Goal: Task Accomplishment & Management: Use online tool/utility

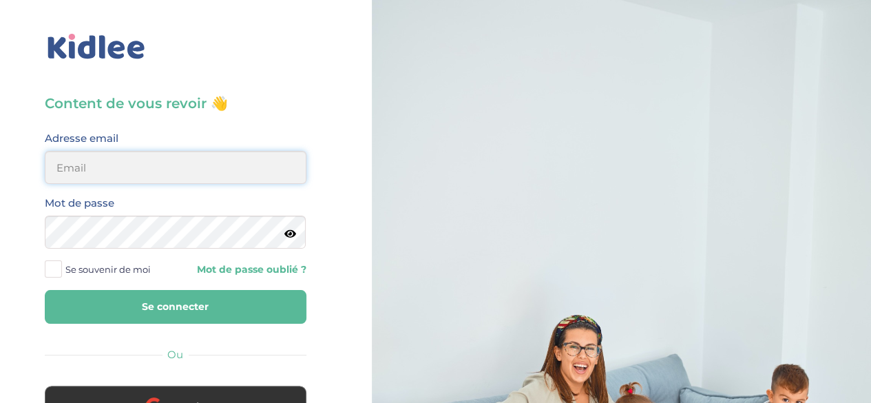
click at [66, 157] on input "email" at bounding box center [176, 167] width 262 height 33
type input "fannyfontayne@gmail.com"
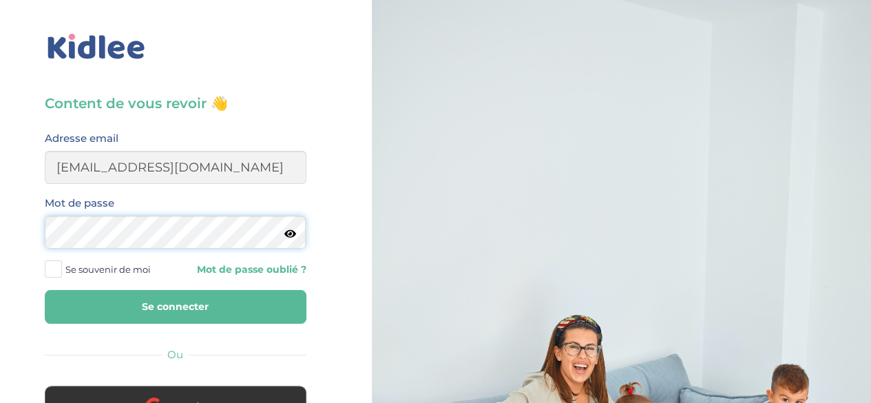
click at [45, 290] on button "Se connecter" at bounding box center [176, 307] width 262 height 34
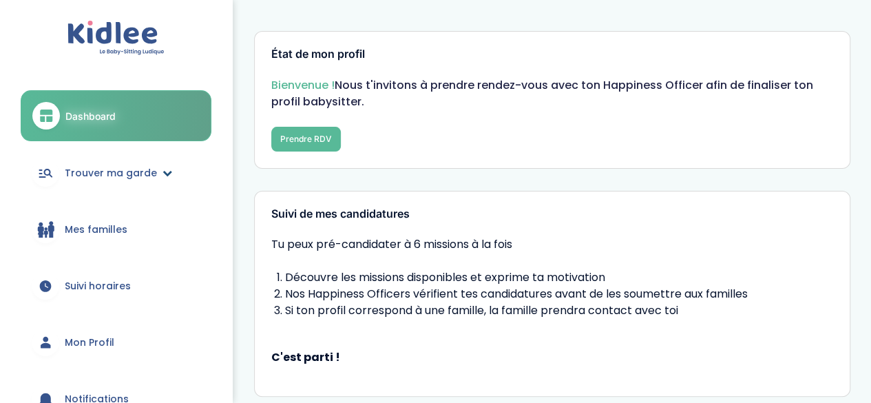
click at [162, 173] on icon at bounding box center [167, 173] width 10 height 10
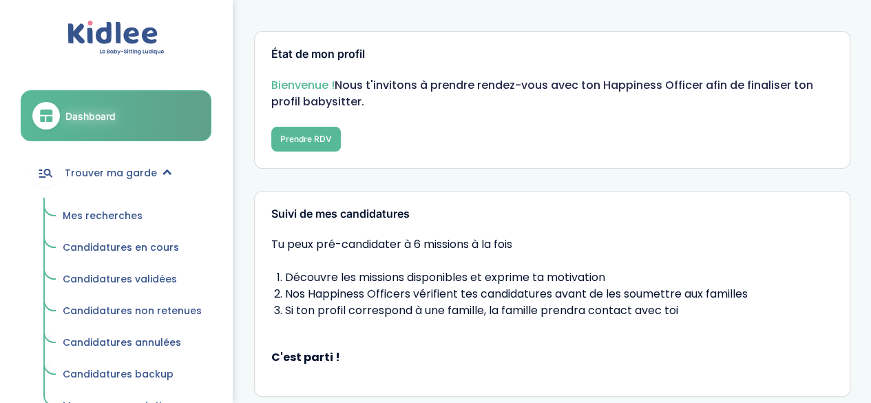
click at [113, 212] on span "Mes recherches" at bounding box center [103, 216] width 80 height 14
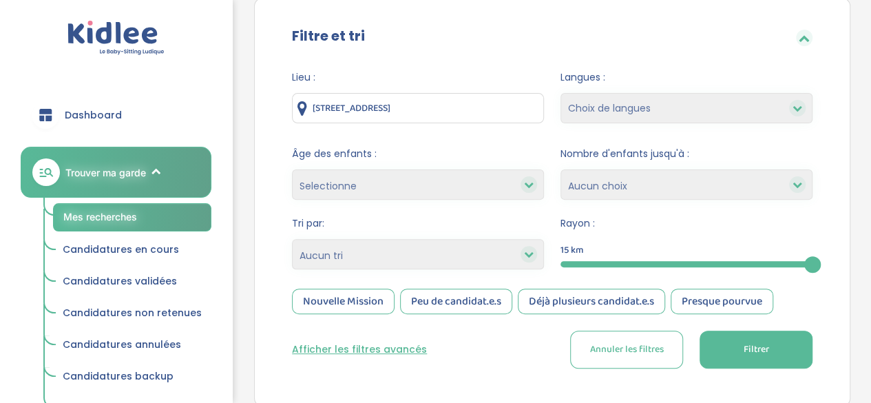
scroll to position [134, 0]
click at [649, 102] on select "Choix de langues Allemand Anglais Arabe Espagnol Italien Français Coréen" at bounding box center [686, 107] width 252 height 30
select select "2"
click at [560, 92] on select "Choix de langues Allemand Anglais Arabe Espagnol Italien Français Coréen" at bounding box center [686, 107] width 252 height 30
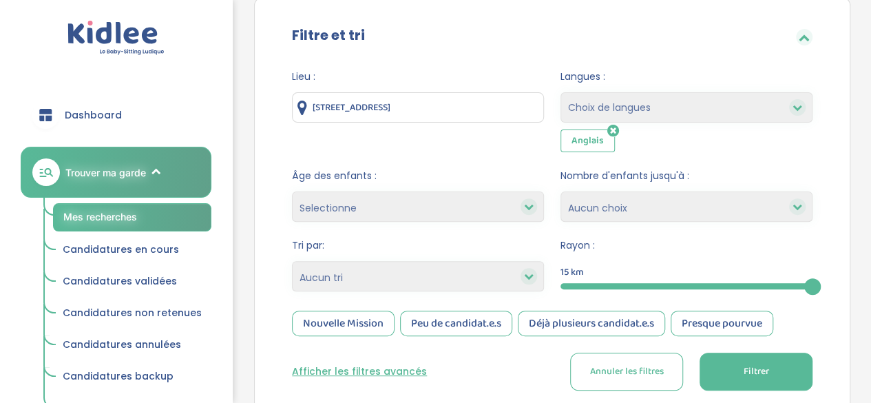
click at [631, 104] on select "Choix de langues Allemand Anglais Arabe Espagnol Italien Français Coréen" at bounding box center [686, 107] width 252 height 30
select select "12"
click at [560, 92] on select "Choix de langues Allemand Anglais Arabe Espagnol Italien Français Coréen" at bounding box center [686, 107] width 252 height 30
select select
click at [522, 202] on div at bounding box center [528, 206] width 17 height 17
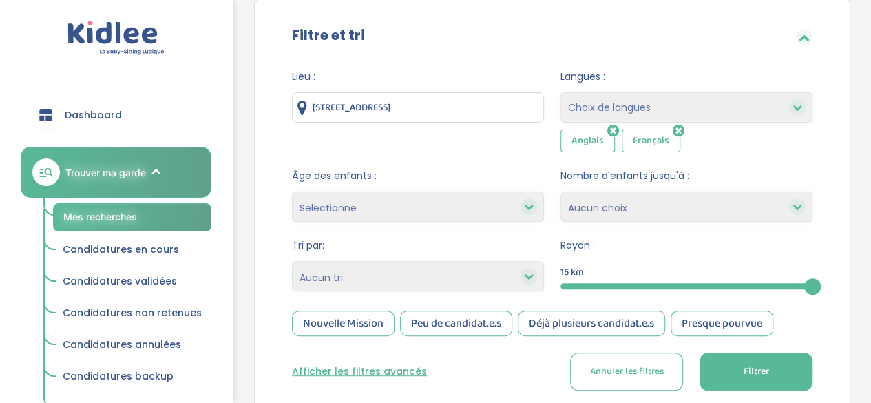
click at [529, 205] on icon at bounding box center [529, 207] width 10 height 10
click at [446, 209] on select "Selectionne moins de 3 ans entre 3 et 6 ans plus de 6 ans" at bounding box center [418, 206] width 252 height 30
select select "-3"
click at [292, 191] on select "Selectionne moins de 3 ans entre 3 et 6 ans plus de 6 ans" at bounding box center [418, 206] width 252 height 30
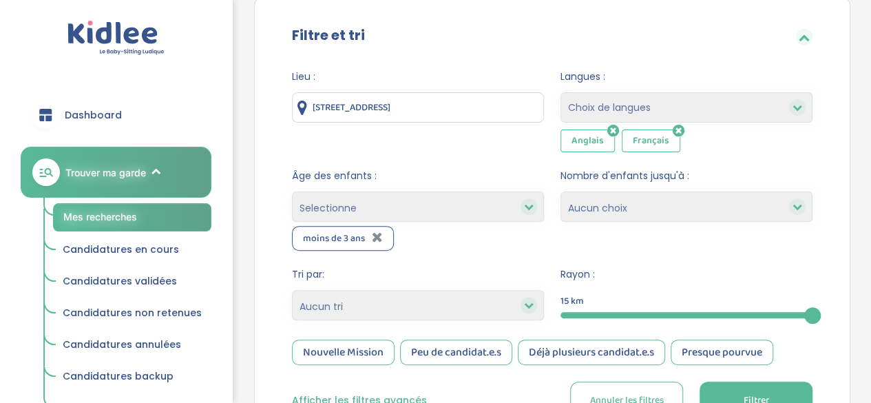
click at [378, 204] on select "Selectionne moins de 3 ans entre 3 et 6 ans plus de 6 ans" at bounding box center [418, 206] width 252 height 30
select select "3-6"
click at [292, 191] on select "Selectionne moins de 3 ans entre 3 et 6 ans plus de 6 ans" at bounding box center [418, 206] width 252 height 30
drag, startPoint x: 393, startPoint y: 205, endPoint x: 351, endPoint y: 288, distance: 93.3
click at [351, 288] on form "Lieu : 59 Rue de la Cote, Nanterre, France Langues : Choix de langues Allemand …" at bounding box center [552, 245] width 520 height 350
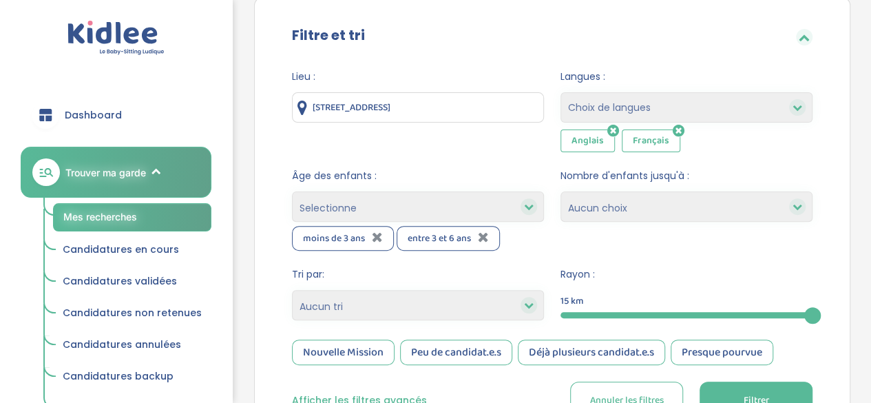
select select "+6"
click at [292, 191] on select "Selectionne moins de 3 ans entre 3 et 6 ans plus de 6 ans" at bounding box center [418, 206] width 252 height 30
select select
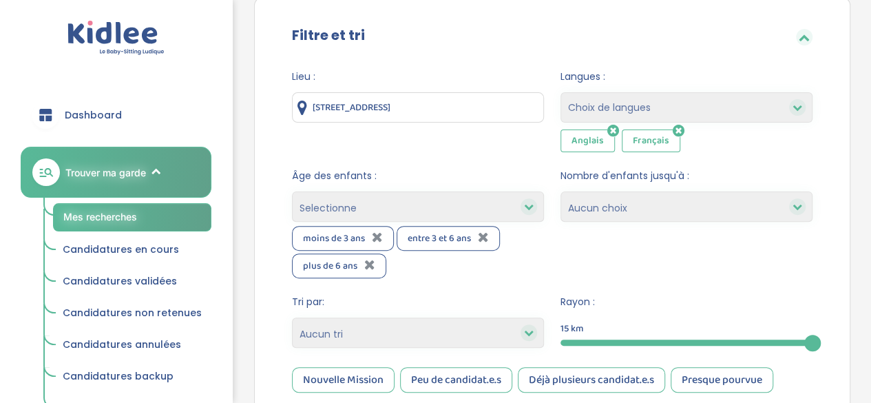
click at [624, 211] on select "1 2 3 4 Aucun choix" at bounding box center [686, 206] width 252 height 30
select select "3"
click at [560, 191] on select "1 2 3 4 Aucun choix" at bounding box center [686, 206] width 252 height 30
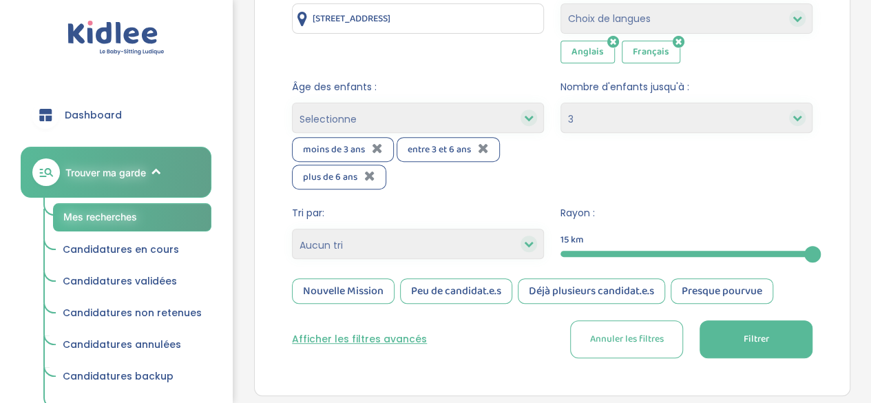
scroll to position [309, 0]
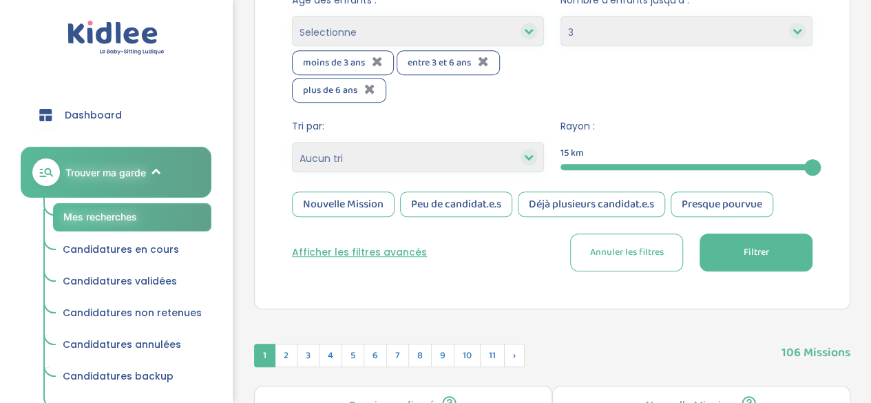
click at [662, 166] on div at bounding box center [686, 167] width 252 height 6
click at [757, 246] on span "Filtrer" at bounding box center [755, 252] width 25 height 14
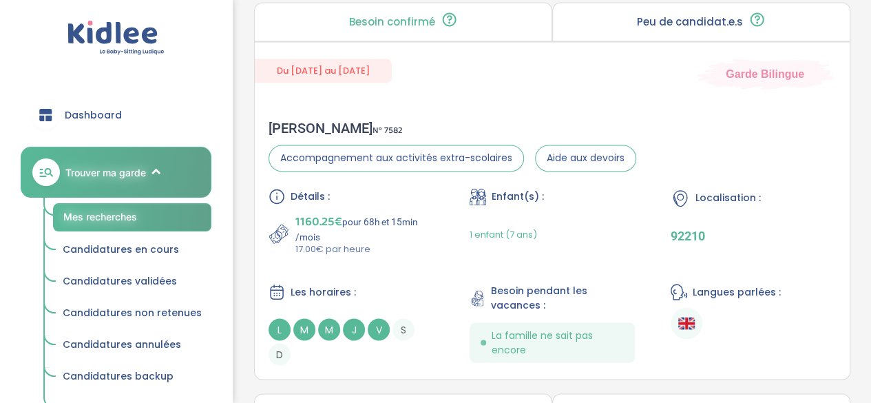
scroll to position [1086, 0]
click at [448, 98] on div "Du 11-09-2025 au 31-07-2026 Garde Bilingue Diane S . N° 7582 Accompagnement aux…" at bounding box center [552, 211] width 596 height 338
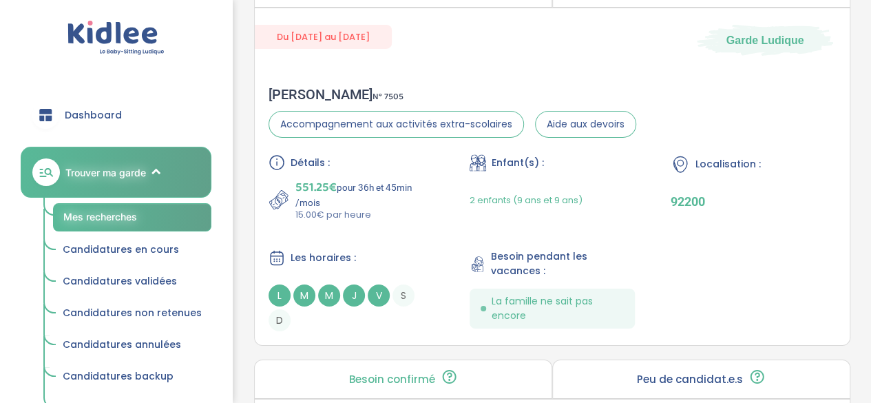
scroll to position [2303, 0]
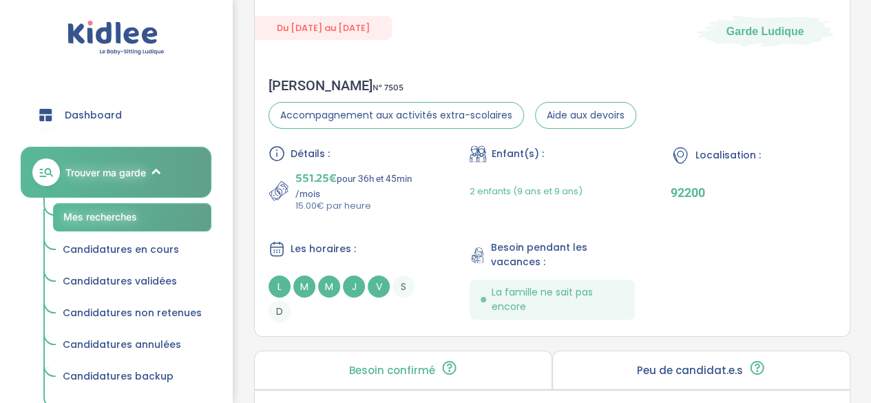
click at [444, 151] on div "Détails : 551.25€ pour 36h et 45min /mois 15.00€ par heure Enfant(s) : 2 enfant…" at bounding box center [552, 233] width 567 height 177
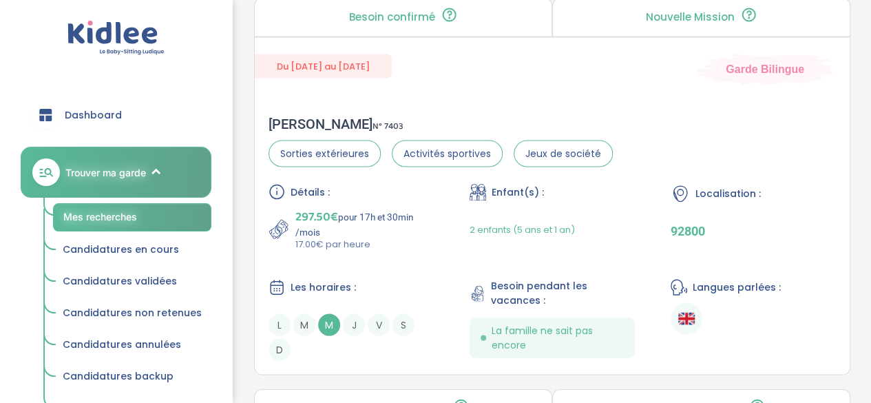
scroll to position [3857, 0]
click at [405, 82] on div "Du 07-09-2025 au 18-12-2025 Garde Bilingue Mélanie J . N° 7403 Sorties extérieu…" at bounding box center [552, 205] width 596 height 338
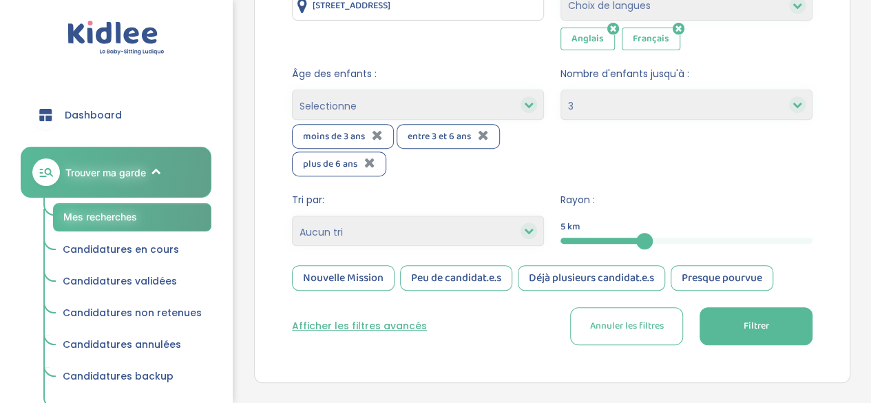
scroll to position [236, 0]
drag, startPoint x: 650, startPoint y: 233, endPoint x: 677, endPoint y: 233, distance: 27.5
click at [677, 233] on div at bounding box center [677, 240] width 17 height 17
click at [677, 233] on div "5" at bounding box center [686, 240] width 252 height 16
click at [704, 234] on div "5" at bounding box center [686, 240] width 252 height 16
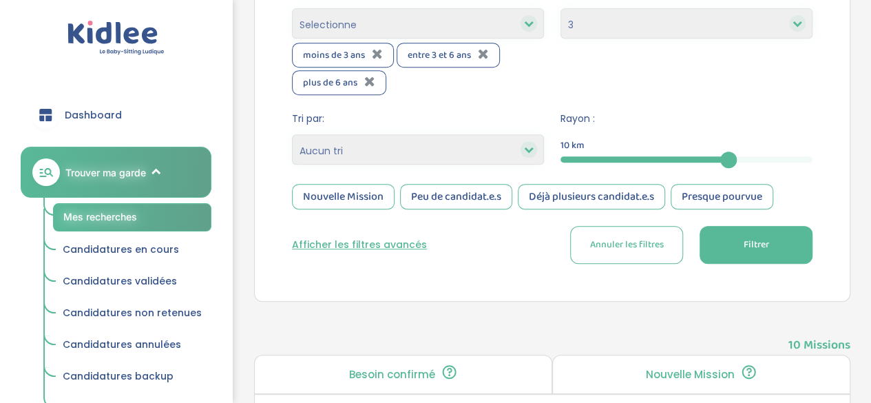
scroll to position [320, 0]
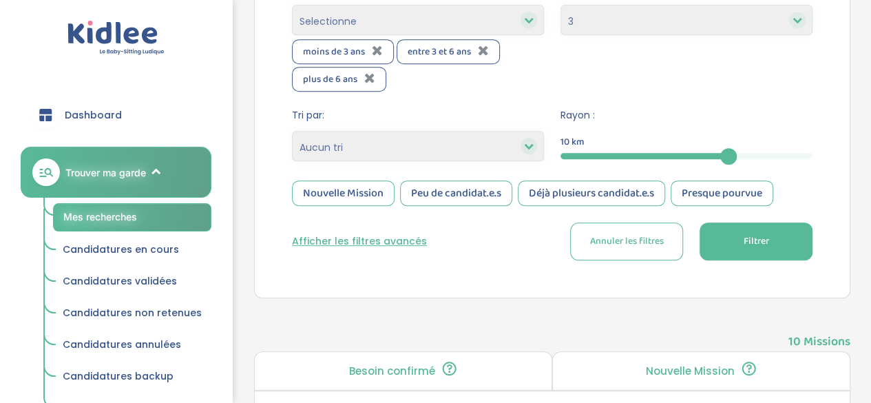
click at [341, 234] on button "Afficher les filtres avancés" at bounding box center [359, 241] width 135 height 14
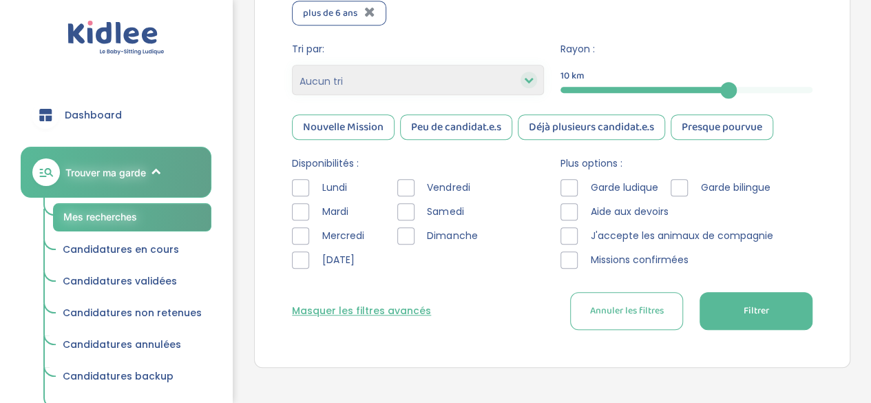
scroll to position [388, 0]
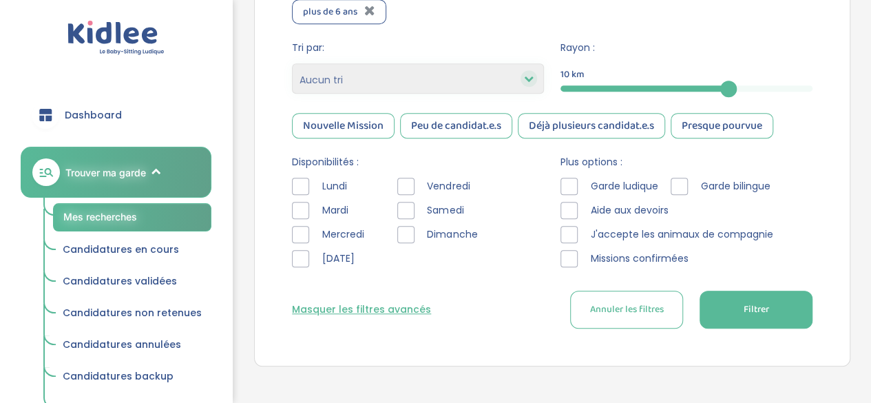
click at [406, 204] on div at bounding box center [405, 210] width 17 height 17
click at [408, 233] on div at bounding box center [405, 234] width 17 height 17
click at [399, 185] on div at bounding box center [405, 186] width 17 height 17
click at [728, 315] on button "Filtrer" at bounding box center [756, 310] width 113 height 38
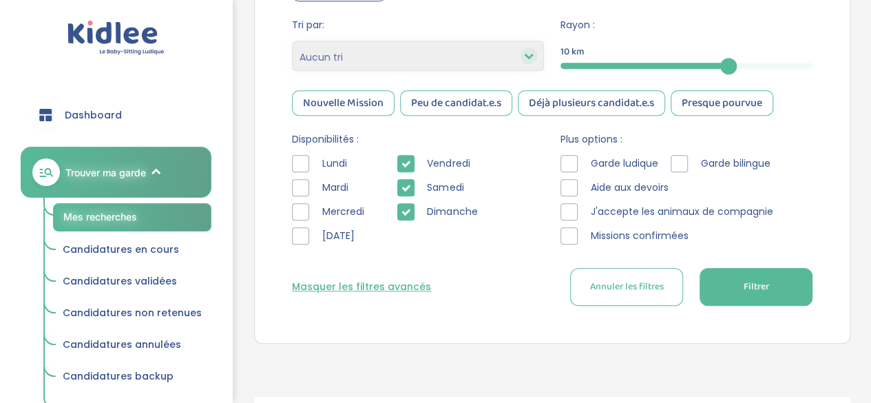
scroll to position [397, 0]
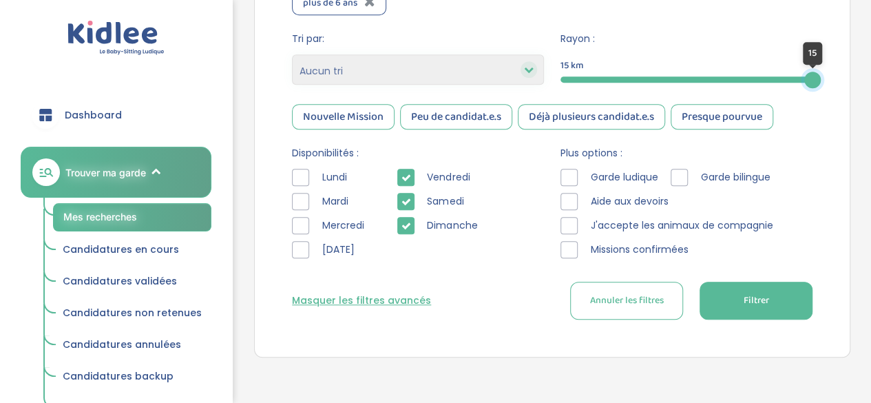
drag, startPoint x: 726, startPoint y: 72, endPoint x: 861, endPoint y: 86, distance: 135.6
click at [861, 86] on div "Besoin d'aide? Mes recherches Mes candidatures Mes recommandations Besoin d'aid…" at bounding box center [552, 74] width 638 height 900
click at [774, 299] on button "Filtrer" at bounding box center [756, 301] width 113 height 38
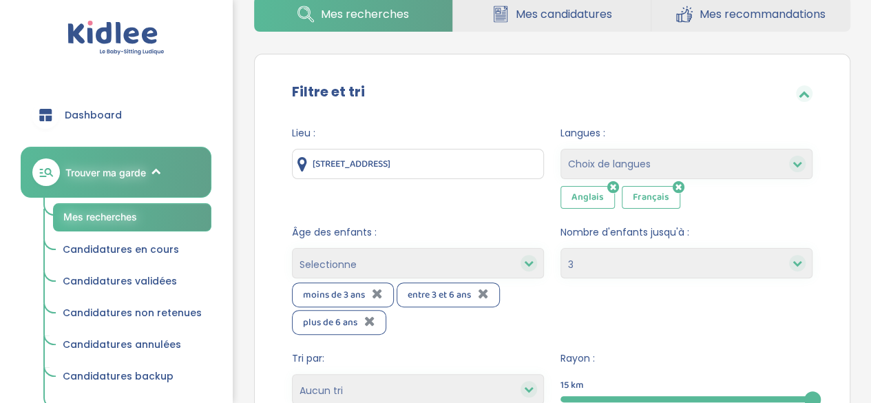
scroll to position [0, 0]
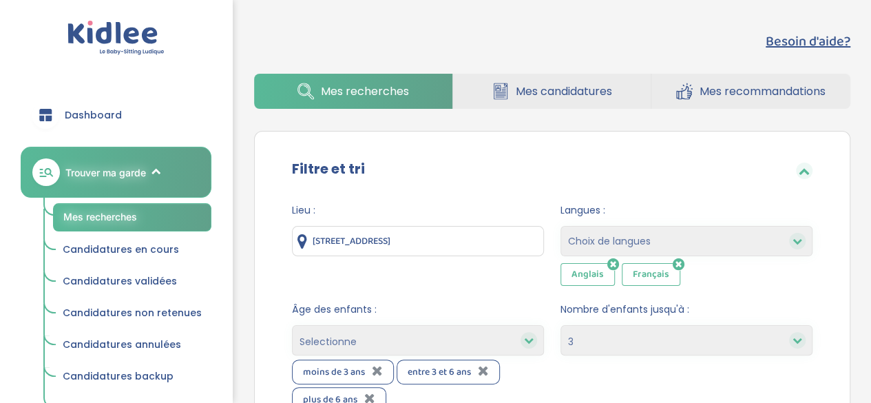
click at [746, 81] on link "Mes recommandations" at bounding box center [750, 91] width 199 height 35
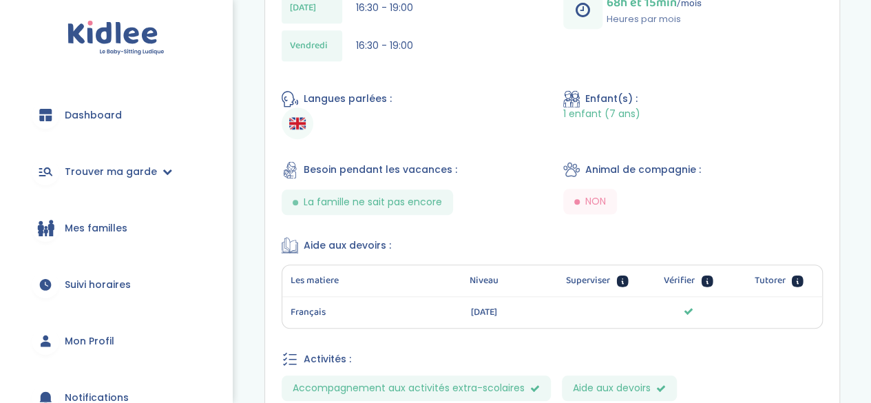
scroll to position [801, 0]
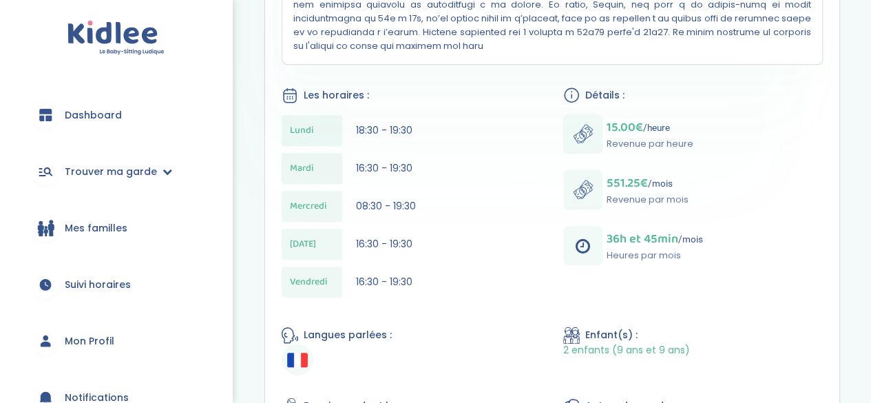
scroll to position [515, 0]
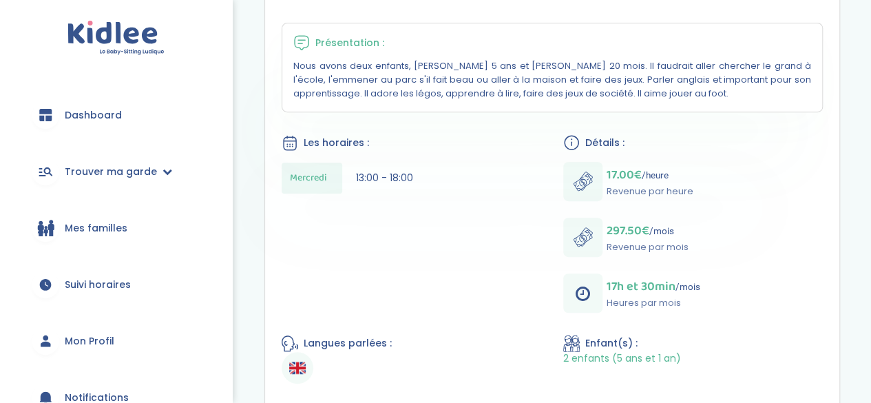
scroll to position [421, 0]
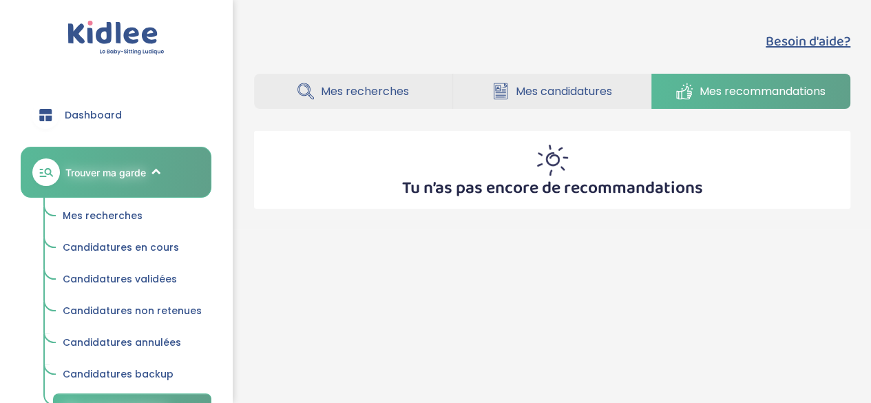
click at [503, 78] on link "Mes candidatures" at bounding box center [552, 91] width 198 height 35
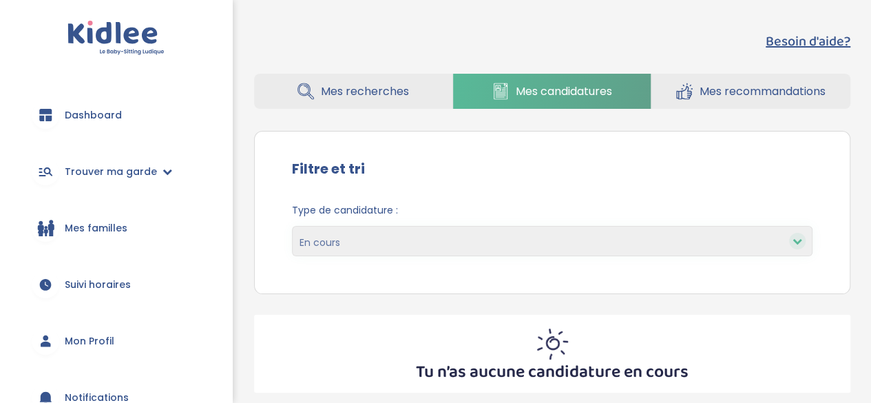
click at [375, 103] on link "Mes recherches" at bounding box center [353, 91] width 198 height 35
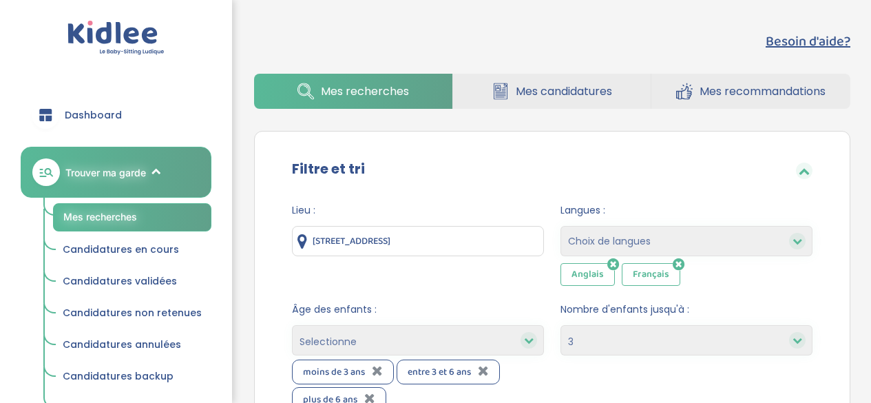
select select "3"
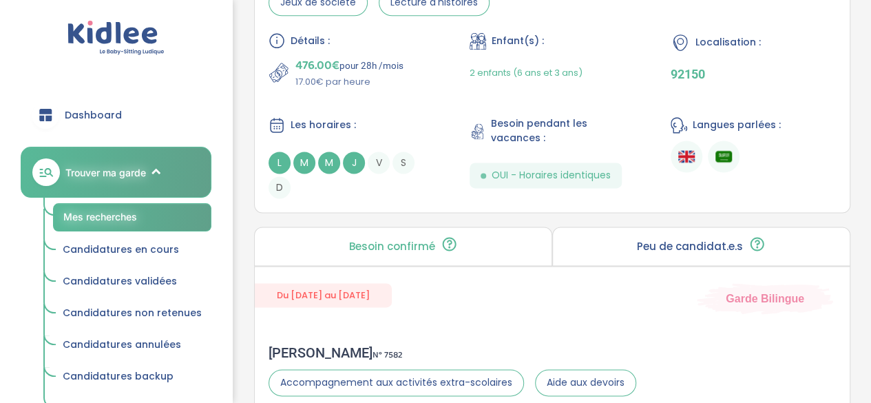
scroll to position [900, 0]
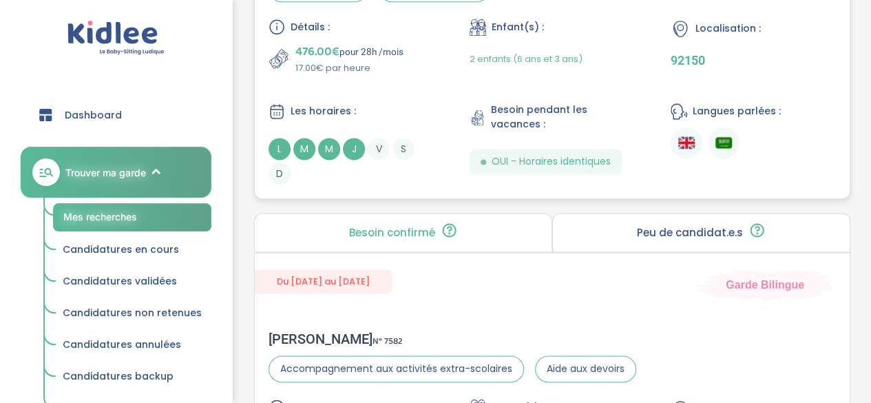
click at [386, 94] on div "Détails : 476.00€ pour 28h /mois 17.00€ par heure Enfant(s) : 2 enfants (6 ans …" at bounding box center [552, 102] width 567 height 166
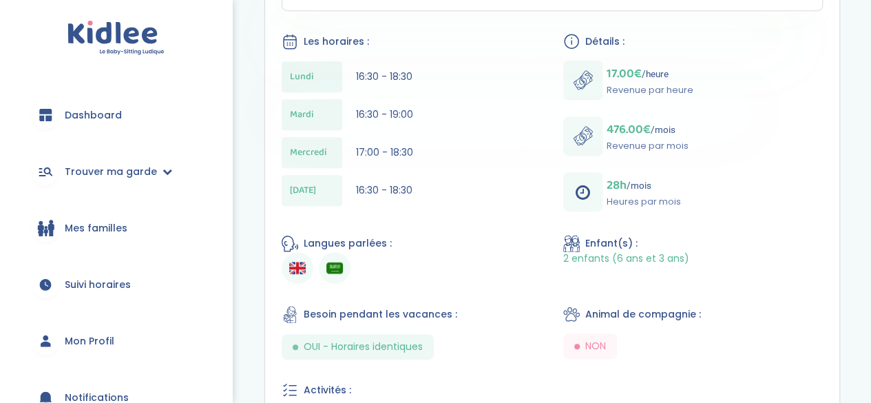
scroll to position [387, 0]
